Goal: Contribute content: Contribute content

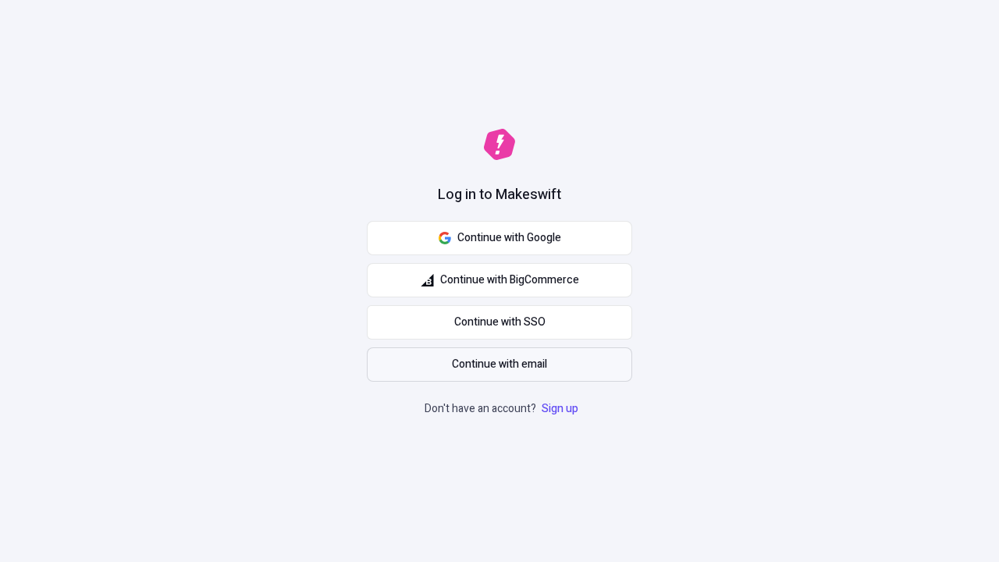
click at [500, 365] on span "Continue with email" at bounding box center [499, 364] width 95 height 17
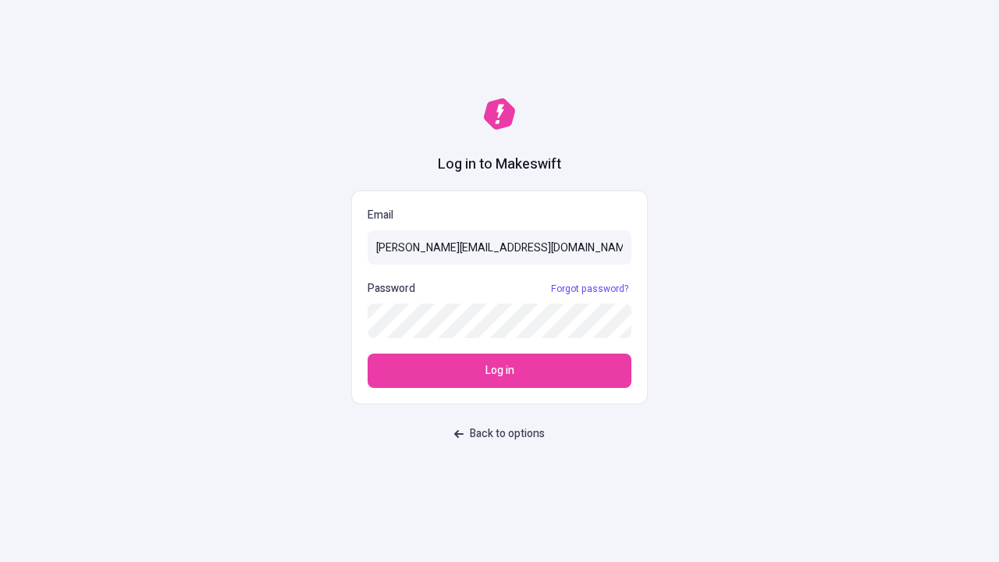
type input "[PERSON_NAME][EMAIL_ADDRESS][DOMAIN_NAME]"
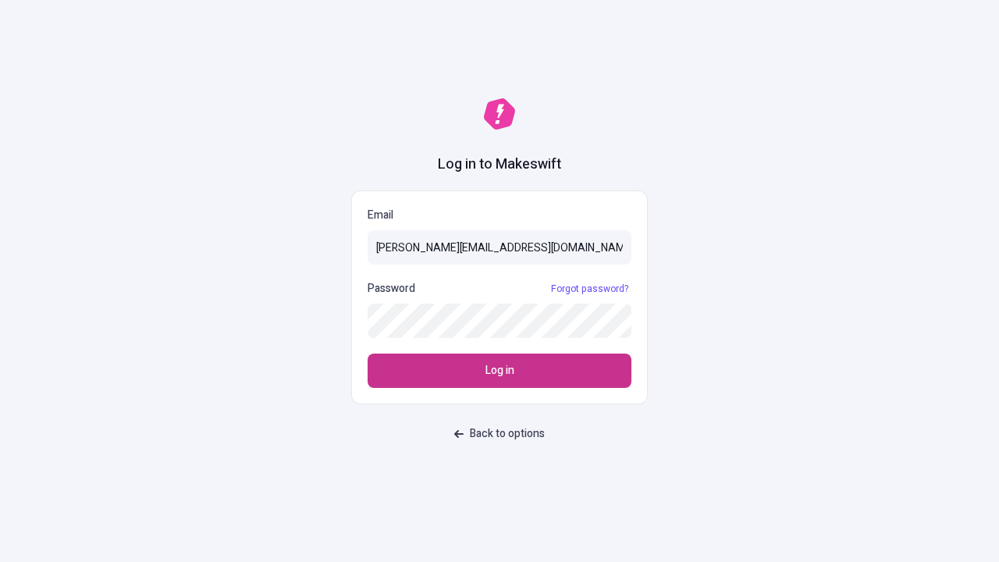
click at [500, 371] on span "Log in" at bounding box center [500, 370] width 29 height 17
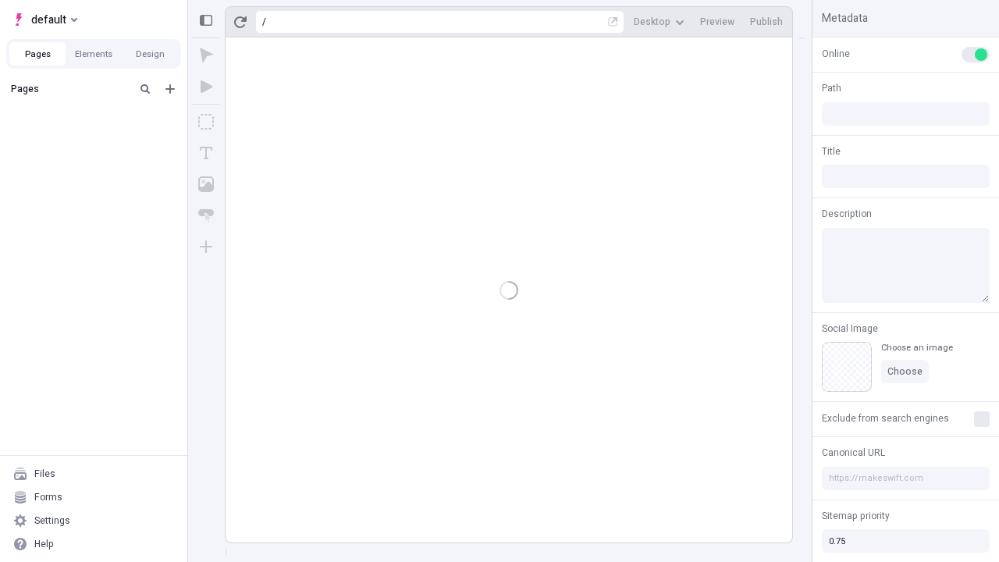
type input "/page"
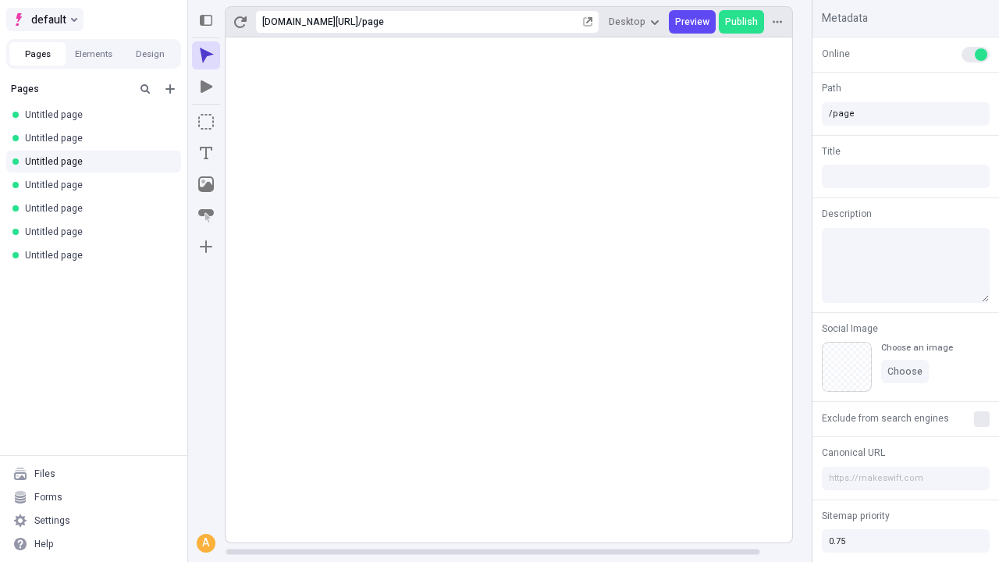
click at [44, 20] on span "default" at bounding box center [48, 19] width 35 height 19
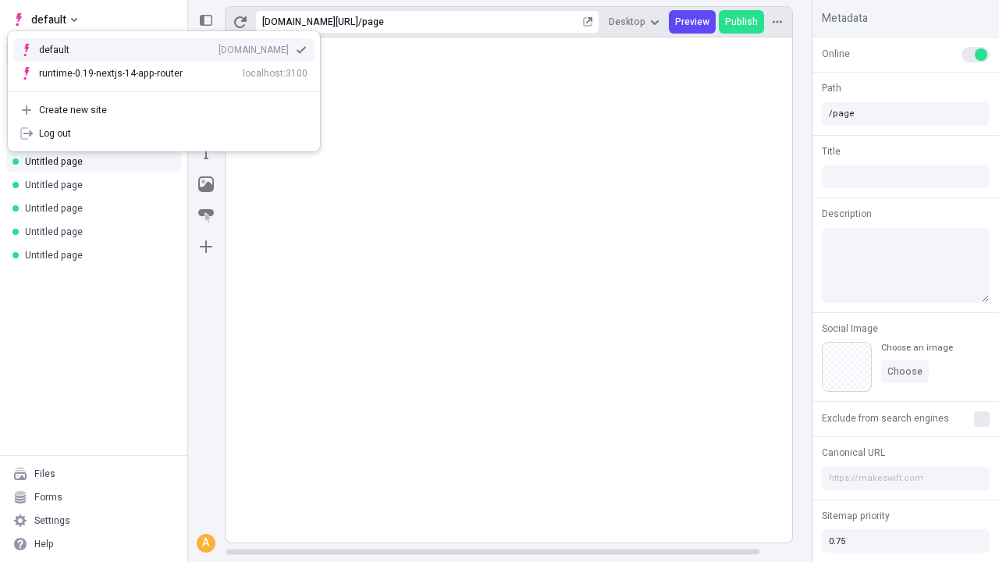
click at [219, 47] on div "[DOMAIN_NAME]" at bounding box center [254, 50] width 70 height 12
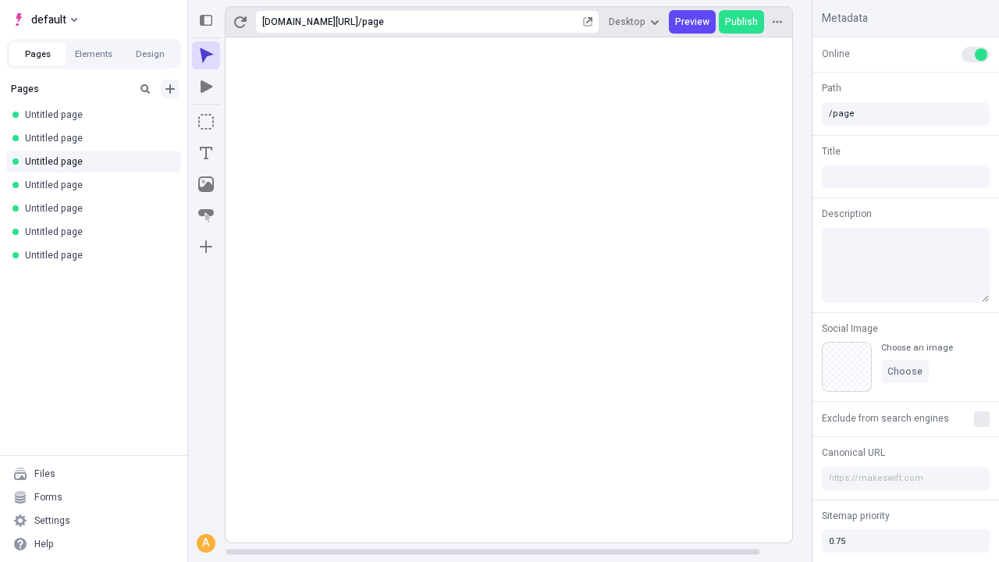
click at [170, 89] on icon "Add new" at bounding box center [170, 88] width 9 height 9
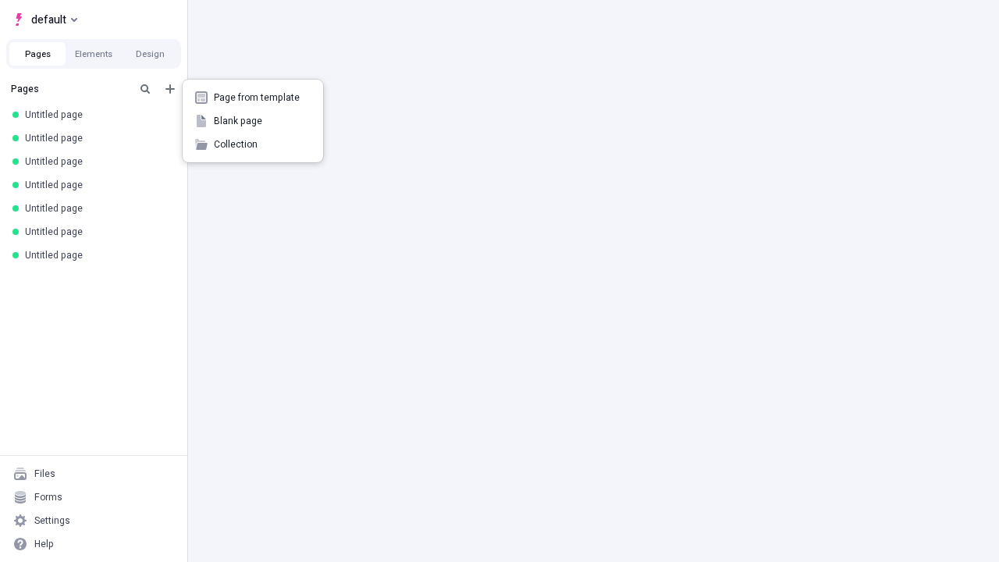
click at [253, 121] on span "Blank page" at bounding box center [262, 121] width 97 height 12
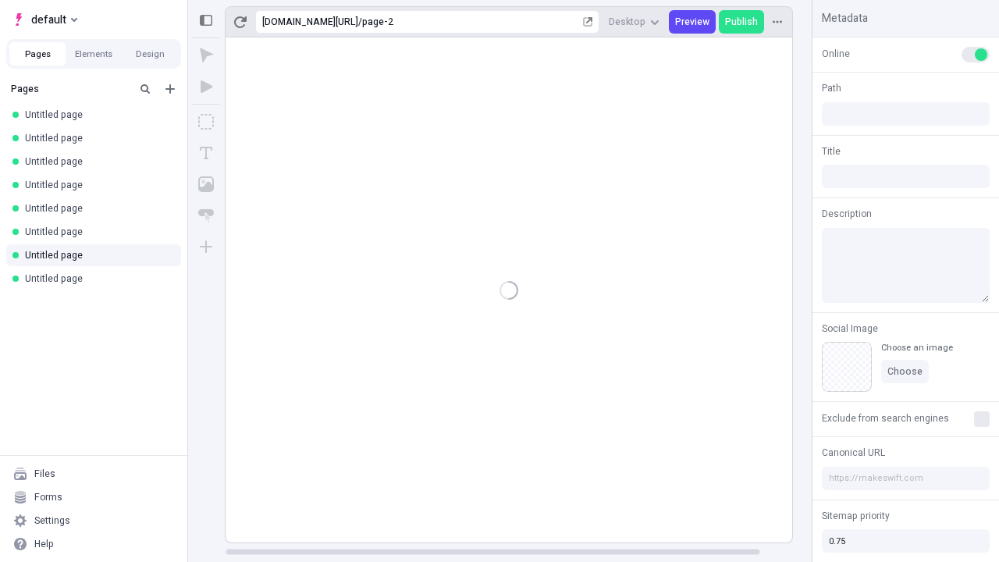
type input "/page-2"
click at [206, 122] on icon "Box" at bounding box center [206, 122] width 16 height 16
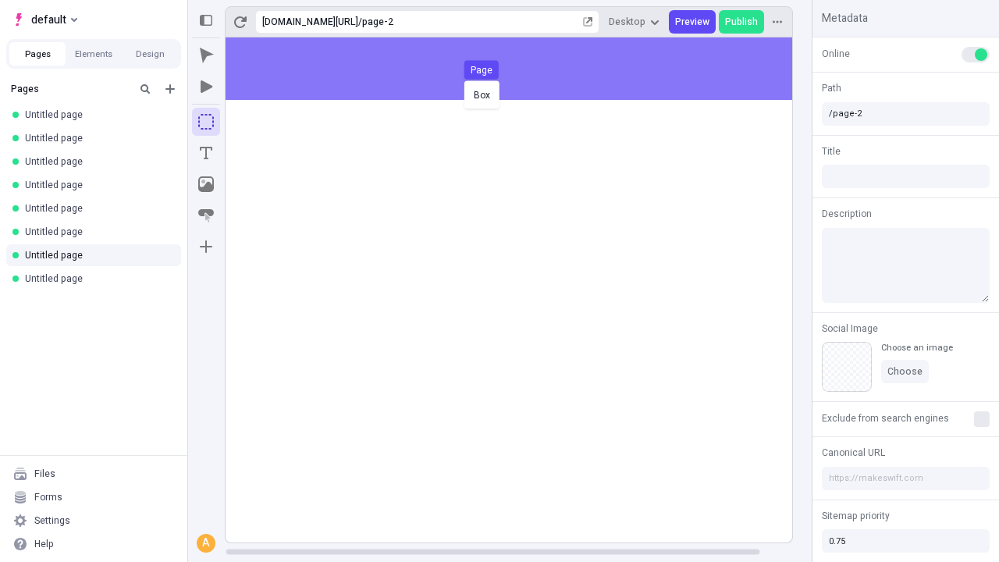
click at [525, 69] on div "Box Page" at bounding box center [499, 281] width 999 height 562
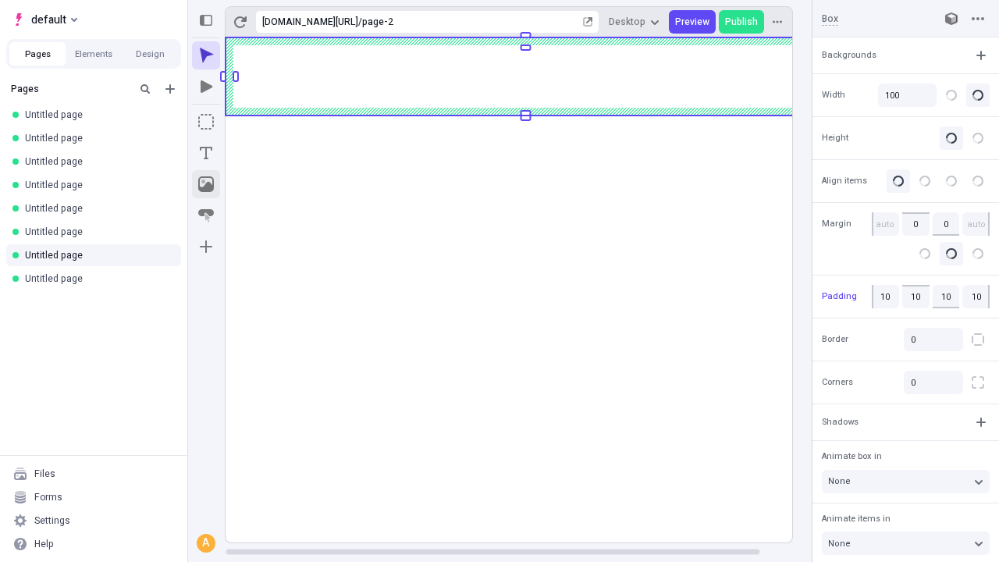
click at [206, 184] on icon "Image" at bounding box center [206, 184] width 16 height 16
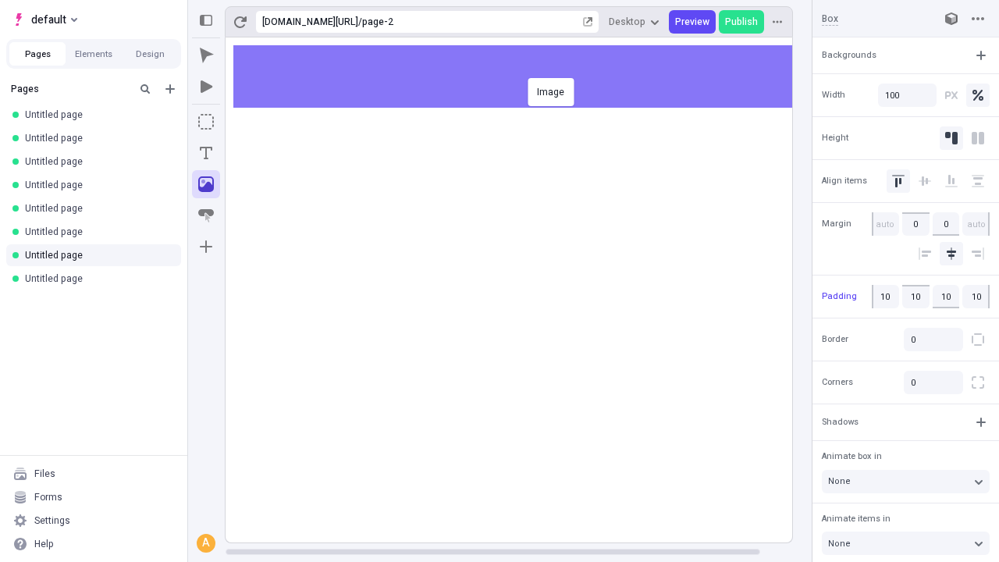
click at [525, 77] on div "Image" at bounding box center [499, 281] width 999 height 562
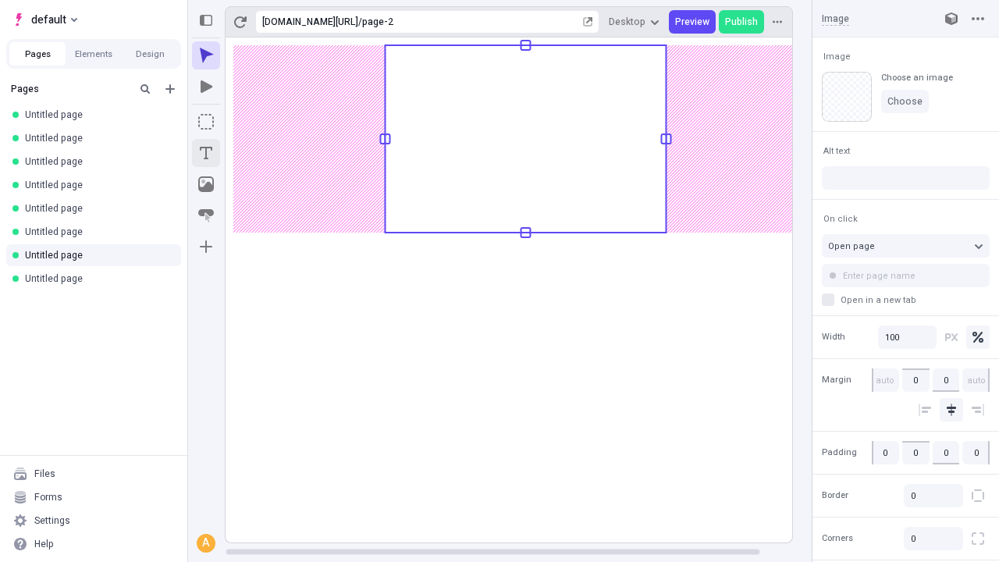
click at [206, 153] on icon "Text" at bounding box center [206, 153] width 12 height 12
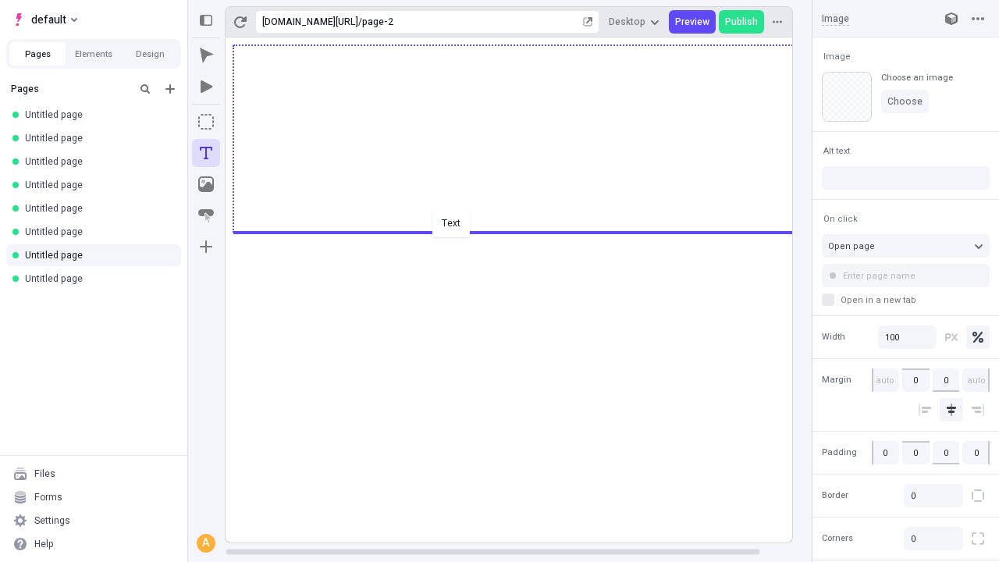
click at [525, 231] on div "Text" at bounding box center [499, 281] width 999 height 562
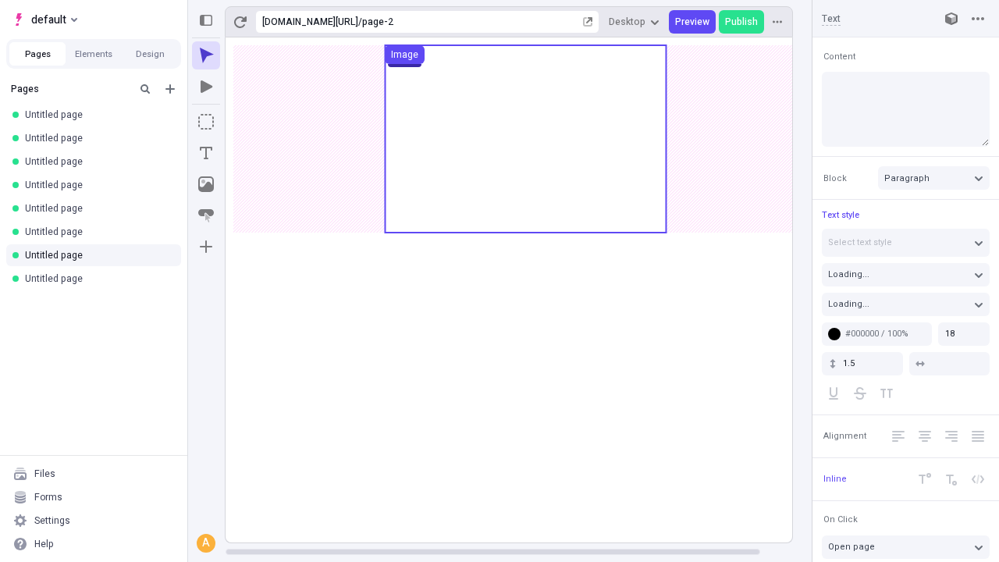
type textarea "Credibly maintain goal-oriented customer service, to distinctively deliver futu…"
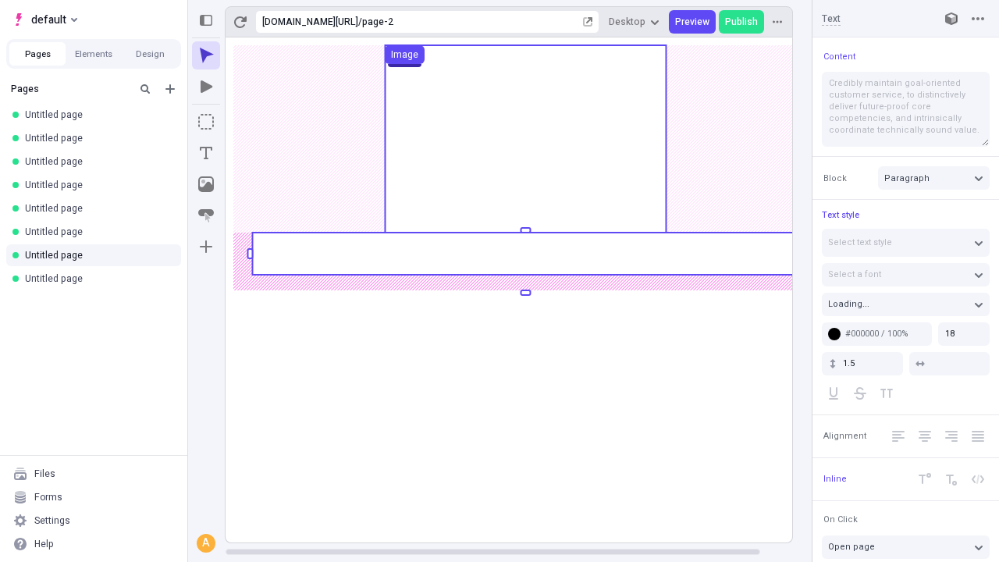
click at [525, 254] on rect at bounding box center [525, 254] width 547 height 42
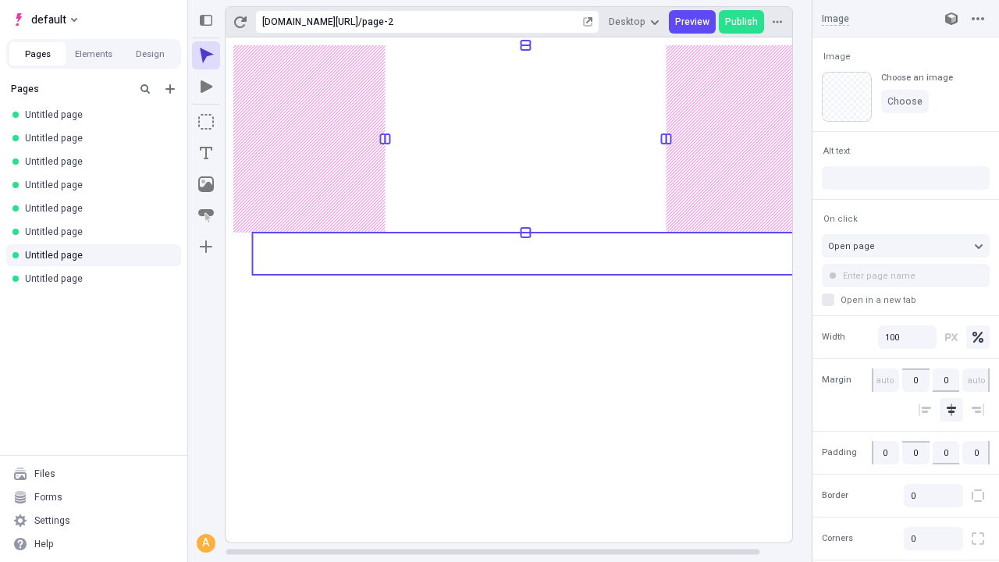
click at [525, 254] on rect at bounding box center [526, 289] width 600 height 505
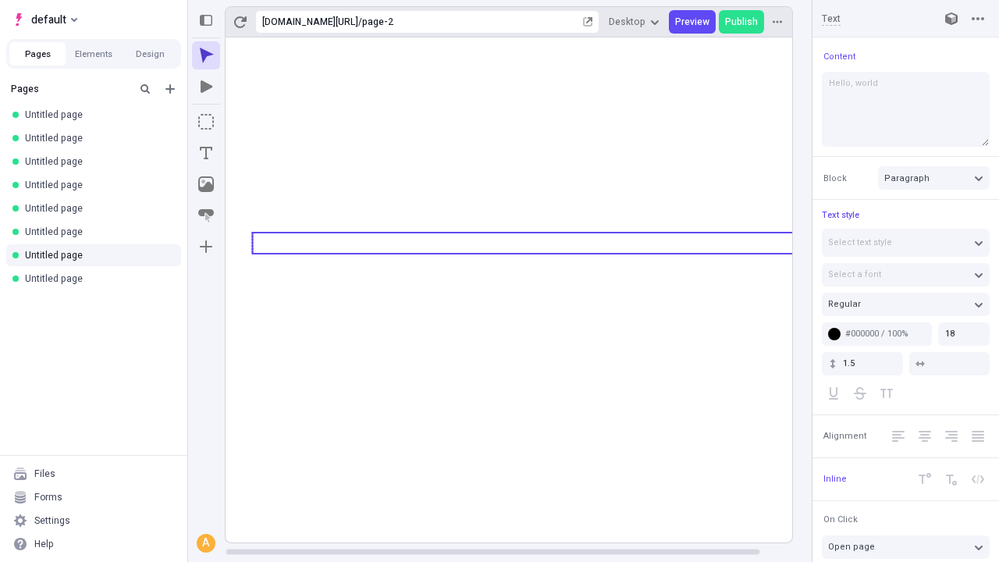
type textarea "Hello, world!"
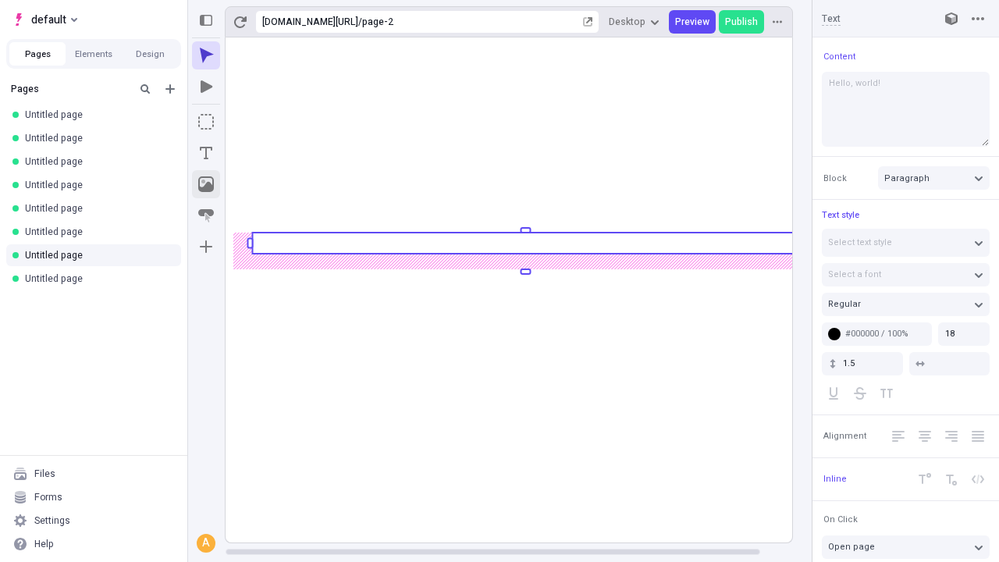
click at [206, 184] on icon "Image" at bounding box center [206, 184] width 16 height 16
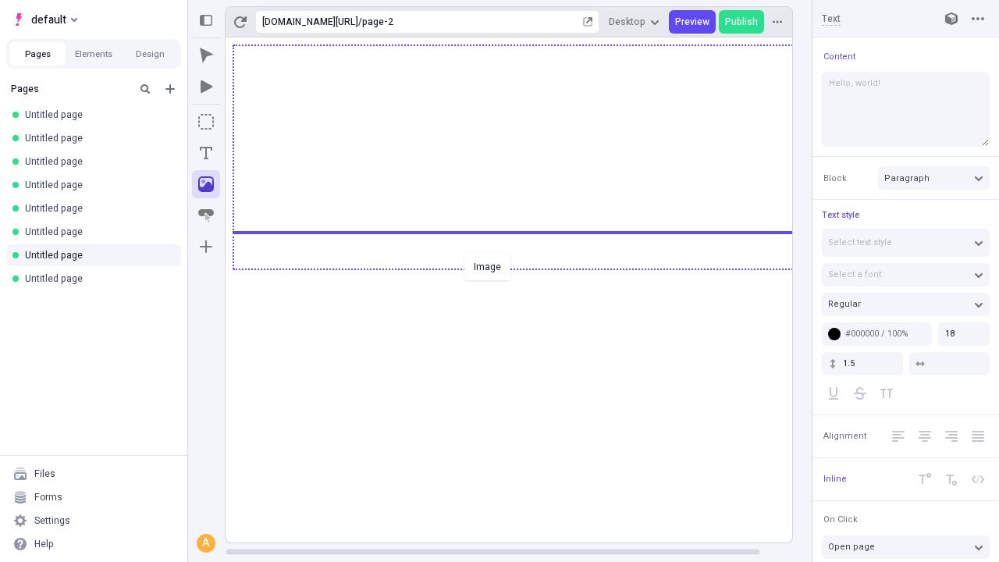
click at [525, 268] on div "Image" at bounding box center [499, 281] width 999 height 562
